Goal: Transaction & Acquisition: Purchase product/service

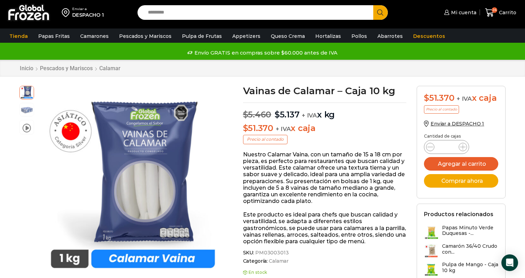
click at [281, 165] on p "Nuestro Calamar Vaina, con un tamaño de 15 a 18 cm por pieza, es perfecto para …" at bounding box center [325, 177] width 164 height 53
click at [270, 155] on p "Nuestro Calamar Vaina, con un tamaño de 15 a 18 cm por pieza, es perfecto para …" at bounding box center [325, 177] width 164 height 53
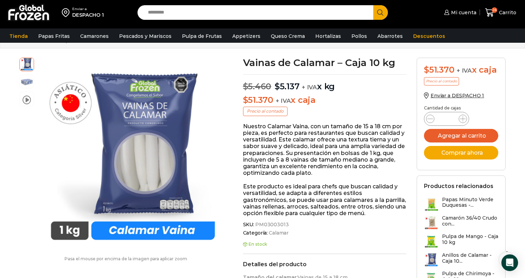
scroll to position [29, 0]
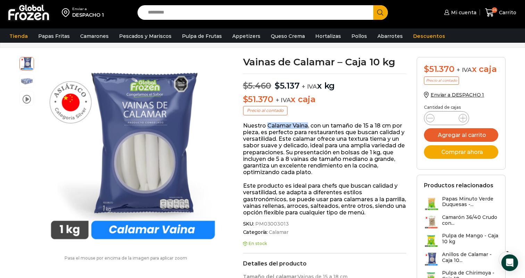
click at [297, 141] on p "Nuestro Calamar Vaina, con un tamaño de 15 a 18 cm por pieza, es perfecto para …" at bounding box center [325, 148] width 164 height 53
drag, startPoint x: 267, startPoint y: 126, endPoint x: 307, endPoint y: 125, distance: 39.6
click at [307, 125] on p "Nuestro Calamar Vaina, con un tamaño de 15 a 18 cm por pieza, es perfecto para …" at bounding box center [325, 148] width 164 height 53
copy p "Calamar Vaina"
click at [273, 132] on p "Nuestro Calamar Vaina, con un tamaño de 15 a 18 cm por pieza, es perfecto para …" at bounding box center [325, 148] width 164 height 53
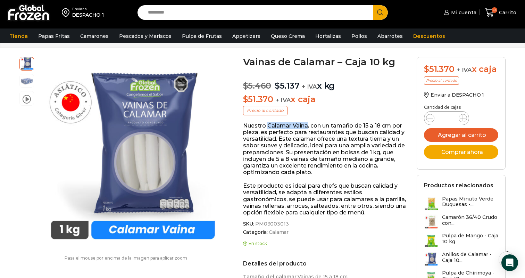
drag, startPoint x: 267, startPoint y: 125, endPoint x: 308, endPoint y: 125, distance: 40.6
click at [308, 125] on p "Nuestro Calamar Vaina, con un tamaño de 15 a 18 cm por pieza, es perfecto para …" at bounding box center [325, 148] width 164 height 53
copy p "Calamar Vaina"
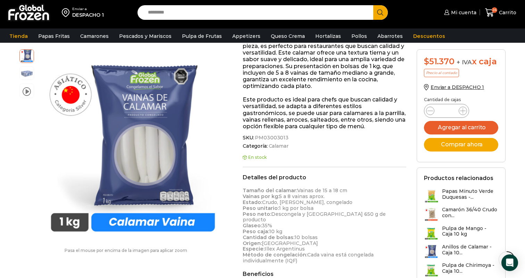
scroll to position [0, 0]
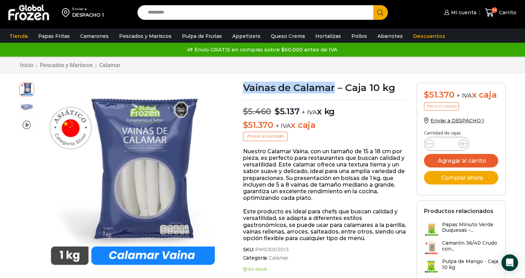
drag, startPoint x: 244, startPoint y: 86, endPoint x: 334, endPoint y: 86, distance: 90.0
click at [334, 86] on h1 "Vainas de Calamar – Caja 10 kg" at bounding box center [325, 88] width 164 height 10
copy h1 "Vainas de Calamar"
drag, startPoint x: 244, startPoint y: 88, endPoint x: 319, endPoint y: 84, distance: 74.8
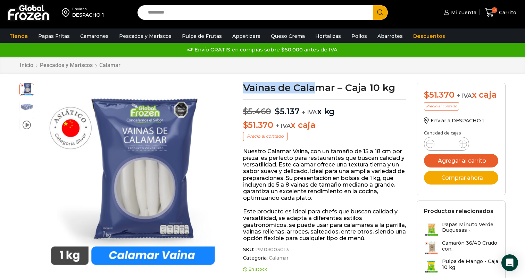
click at [319, 84] on h1 "Vainas de Calamar – Caja 10 kg" at bounding box center [325, 88] width 164 height 10
click at [261, 89] on h1 "Vainas de Calamar – Caja 10 kg" at bounding box center [325, 88] width 164 height 10
drag, startPoint x: 245, startPoint y: 86, endPoint x: 335, endPoint y: 86, distance: 90.0
click at [335, 86] on h1 "Vainas de Calamar – Caja 10 kg" at bounding box center [325, 88] width 164 height 10
copy h1 "Vainas de Calamar"
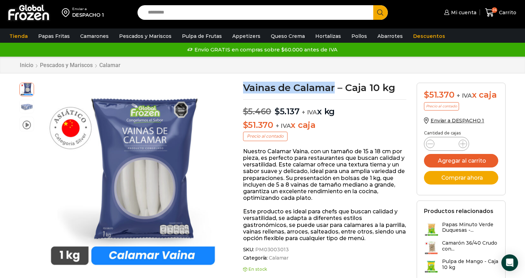
drag, startPoint x: 245, startPoint y: 86, endPoint x: 333, endPoint y: 86, distance: 87.9
click at [333, 86] on h1 "Vainas de Calamar – Caja 10 kg" at bounding box center [325, 88] width 164 height 10
copy h1 "Vainas de Calama"
click at [317, 108] on p "$ 5.460 Original price was: $5.460. $ 5.137 Current price is: $5.137. + IVA x kg" at bounding box center [325, 107] width 164 height 17
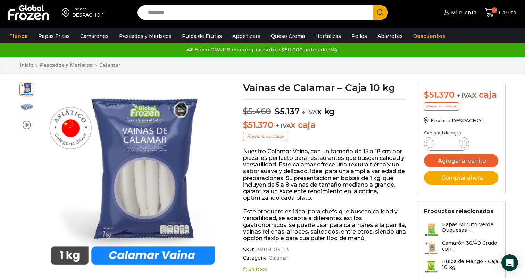
click at [319, 115] on p "$ 5.460 Original price was: $5.460. $ 5.137 Current price is: $5.137. + IVA x kg" at bounding box center [325, 107] width 164 height 17
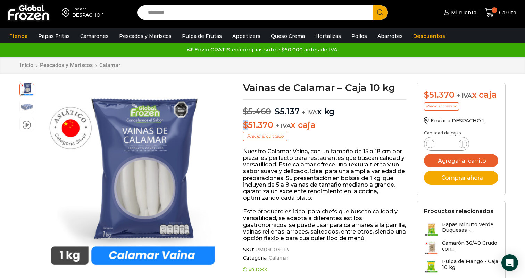
drag, startPoint x: 336, startPoint y: 115, endPoint x: 242, endPoint y: 109, distance: 94.3
click at [274, 111] on ins "$ 5.137" at bounding box center [287, 111] width 26 height 10
click at [239, 11] on input "Search input" at bounding box center [256, 12] width 225 height 15
paste input "**********"
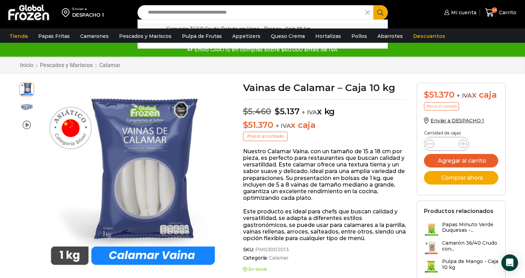
click at [255, 24] on link "Camarón 36/40 Crudo Pelado sin Vena - Bronze - Caja 10 kg In stock $ 5.970" at bounding box center [263, 34] width 250 height 22
type input "**********"
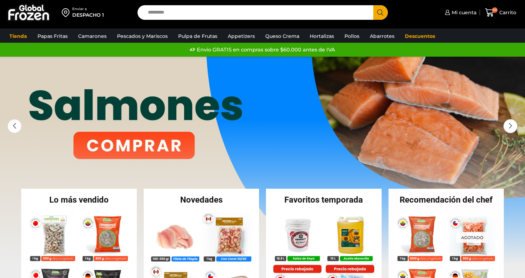
click at [216, 21] on div "Enviar a DESPACHO 1 Search input Search Mi cuenta - $" at bounding box center [263, 12] width 522 height 25
click at [230, 11] on input "Search input" at bounding box center [256, 12] width 225 height 15
paste input "*****"
type input "*****"
click at [373, 5] on button "Search" at bounding box center [380, 12] width 15 height 15
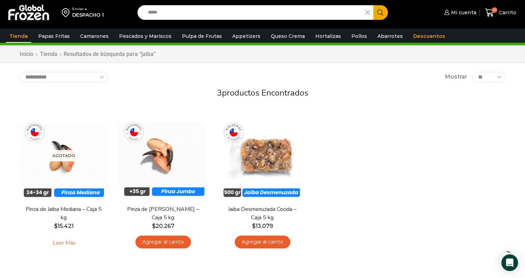
scroll to position [16, 0]
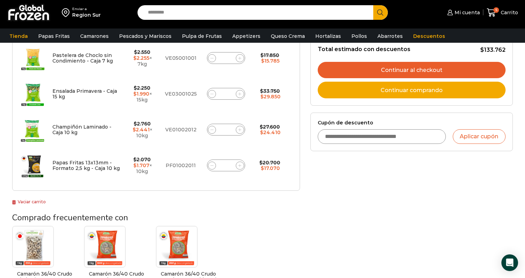
scroll to position [191, 0]
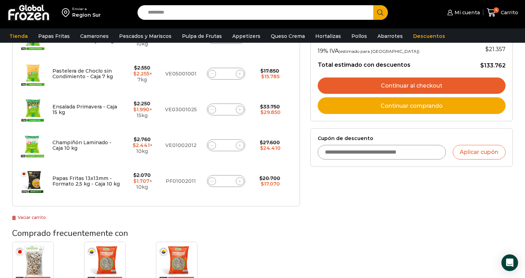
click at [38, 217] on link "Vaciar carrito" at bounding box center [29, 217] width 34 height 5
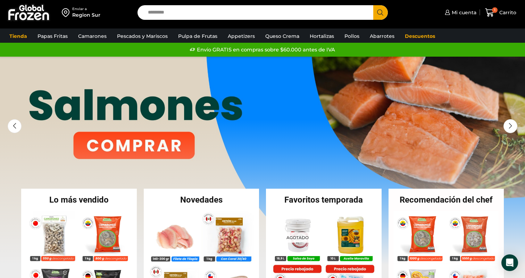
click at [216, 16] on input "Search input" at bounding box center [256, 12] width 225 height 15
paste input "**********"
click at [373, 5] on button "Search" at bounding box center [380, 12] width 15 height 15
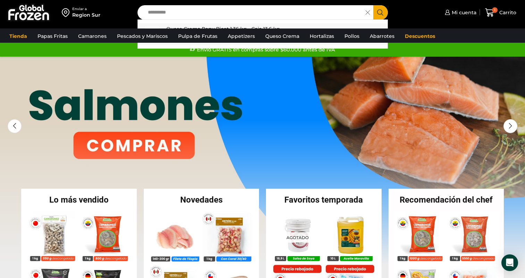
click at [207, 28] on p "Queso Crema Reny Picot 1,36 kg - Caja 13,6 kg" at bounding box center [223, 29] width 114 height 8
type input "**********"
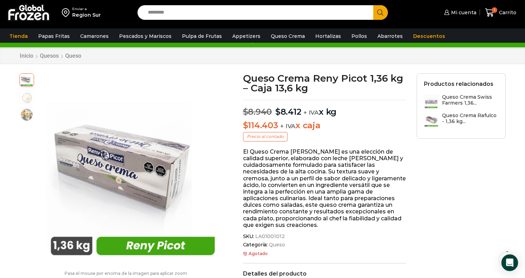
scroll to position [10, 0]
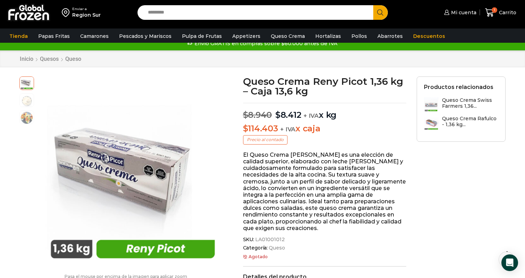
click at [89, 12] on div "Region Sur" at bounding box center [86, 14] width 28 height 7
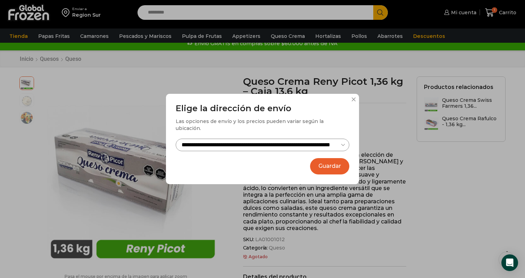
click at [258, 139] on select "**********" at bounding box center [263, 145] width 174 height 13
click at [355, 101] on button at bounding box center [353, 99] width 4 height 4
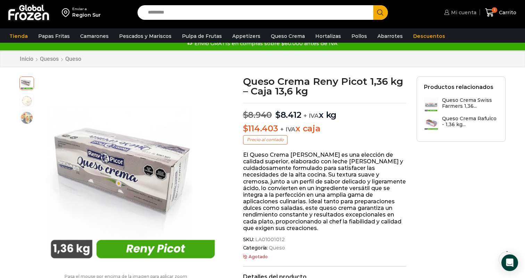
click at [455, 18] on link "Mi cuenta" at bounding box center [459, 13] width 34 height 14
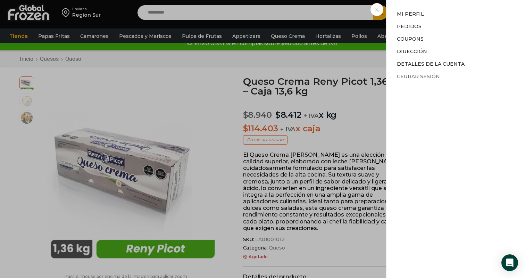
click at [407, 76] on link "Cerrar sesión" at bounding box center [418, 76] width 43 height 6
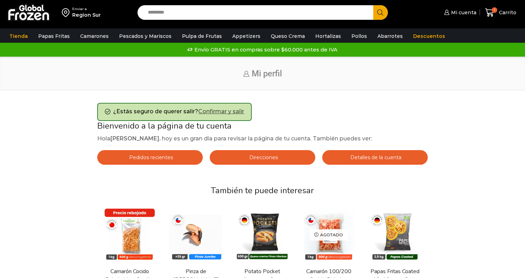
click at [231, 110] on link "Confirmar y salir" at bounding box center [221, 111] width 46 height 7
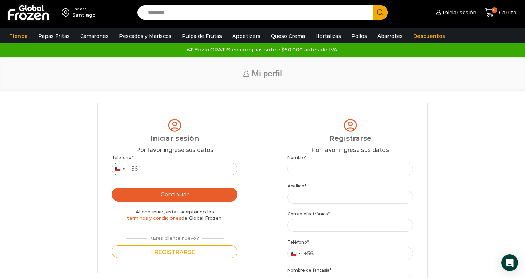
type input "**********"
click at [191, 13] on input "Search input" at bounding box center [256, 12] width 225 height 15
paste input "**********"
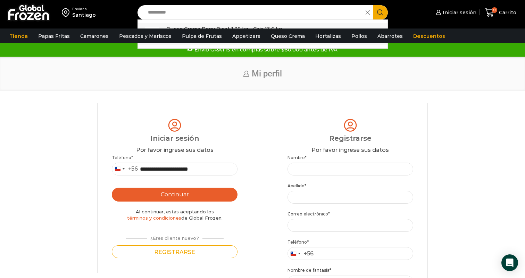
click at [175, 25] on p "Queso Crema Reny Picot 1,36 kg - Caja 13,6 kg" at bounding box center [224, 29] width 116 height 8
type input "**********"
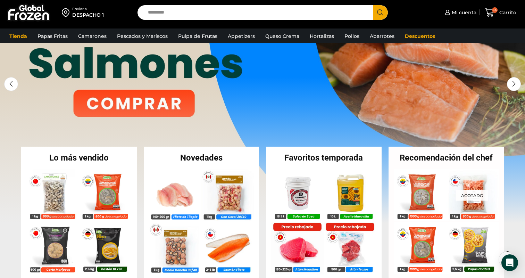
scroll to position [49, 0]
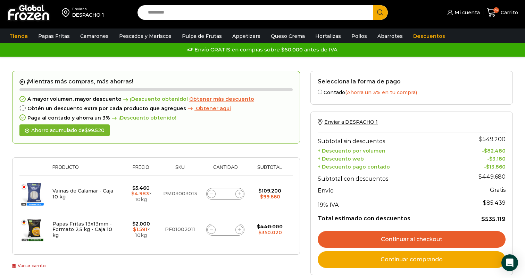
scroll to position [11, 0]
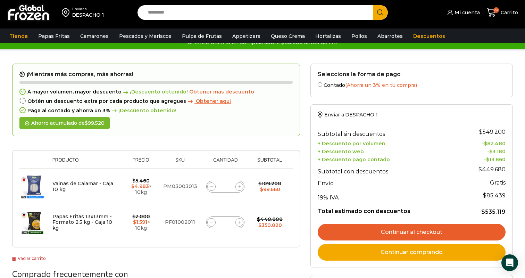
click at [37, 257] on link "Vaciar carrito" at bounding box center [29, 258] width 34 height 5
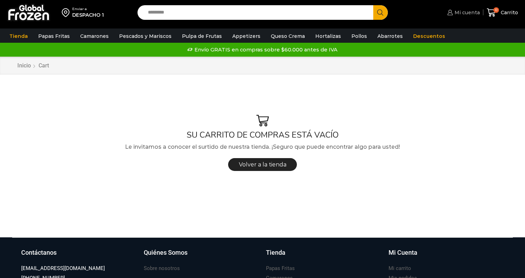
click at [461, 8] on link "Mi cuenta" at bounding box center [463, 13] width 34 height 14
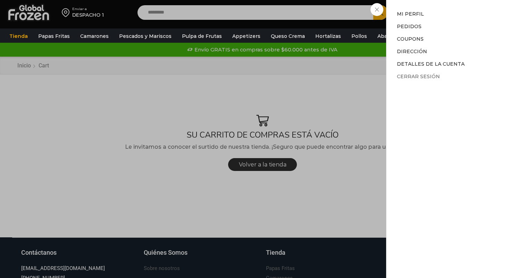
click at [403, 77] on link "Cerrar sesión" at bounding box center [418, 76] width 43 height 6
